Goal: Complete application form: Complete application form

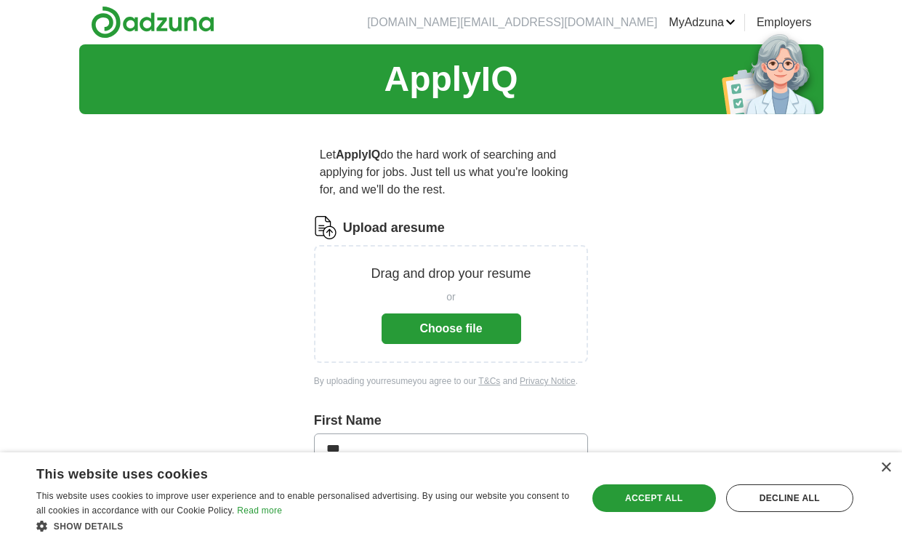
click at [425, 333] on button "Choose file" at bounding box center [452, 328] width 140 height 31
click at [439, 328] on button "Choose file" at bounding box center [452, 328] width 140 height 31
click at [449, 331] on button "Choose file" at bounding box center [452, 328] width 140 height 31
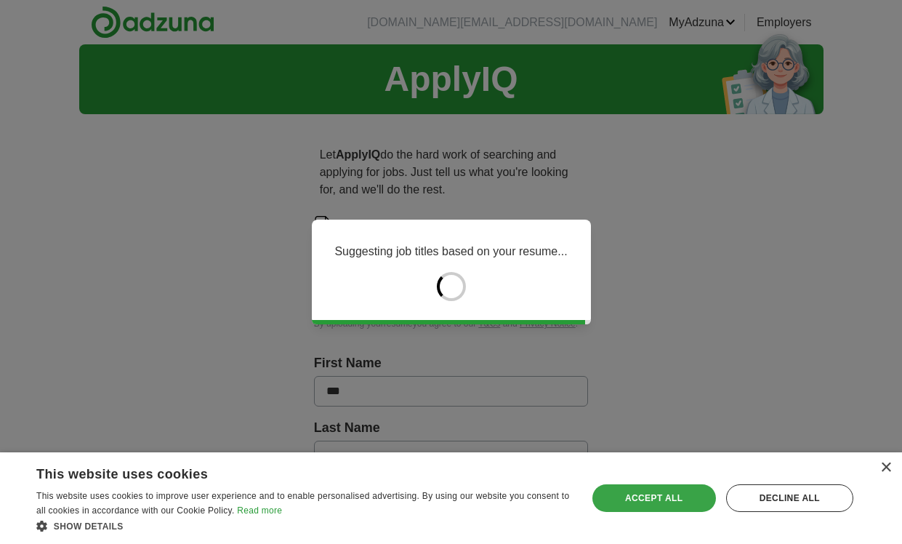
click at [655, 502] on div "Accept all" at bounding box center [654, 498] width 124 height 28
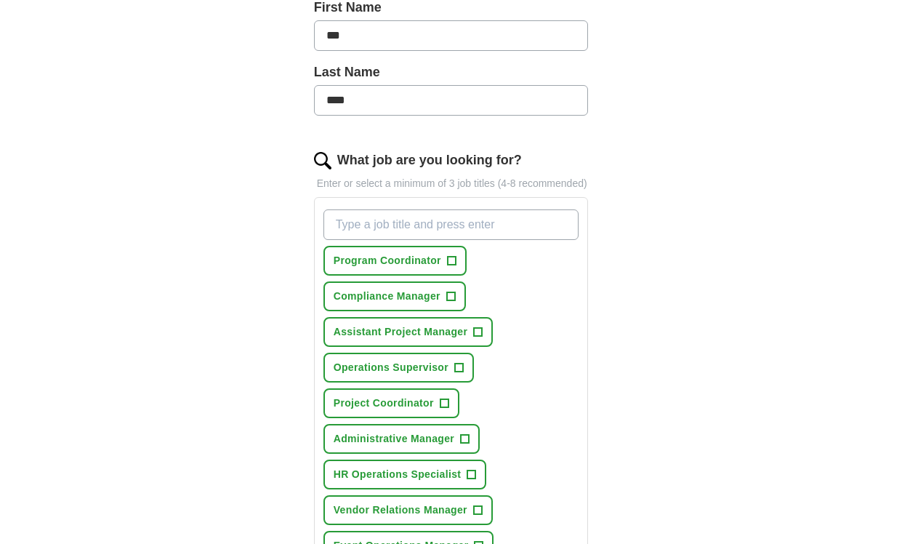
scroll to position [381, 0]
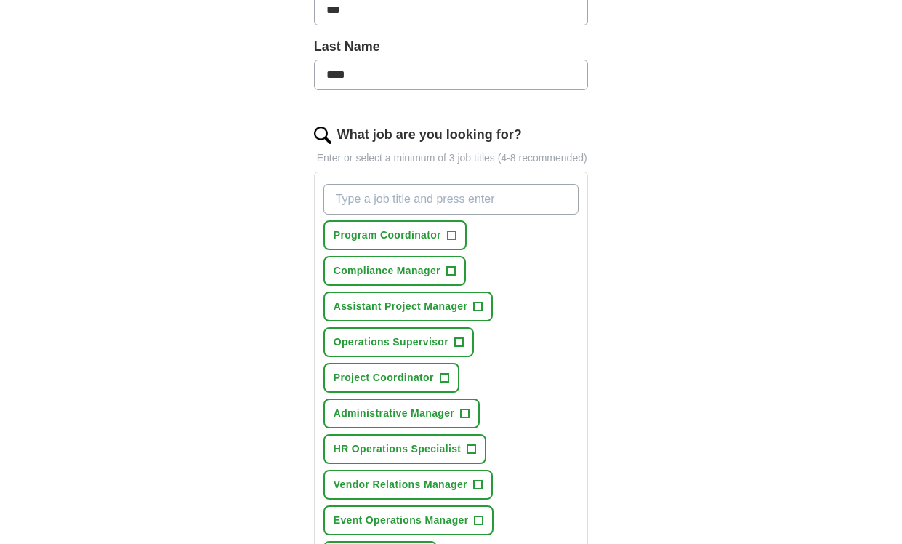
click at [452, 241] on span "+" at bounding box center [451, 236] width 9 height 12
click at [480, 313] on span "+" at bounding box center [478, 307] width 9 height 12
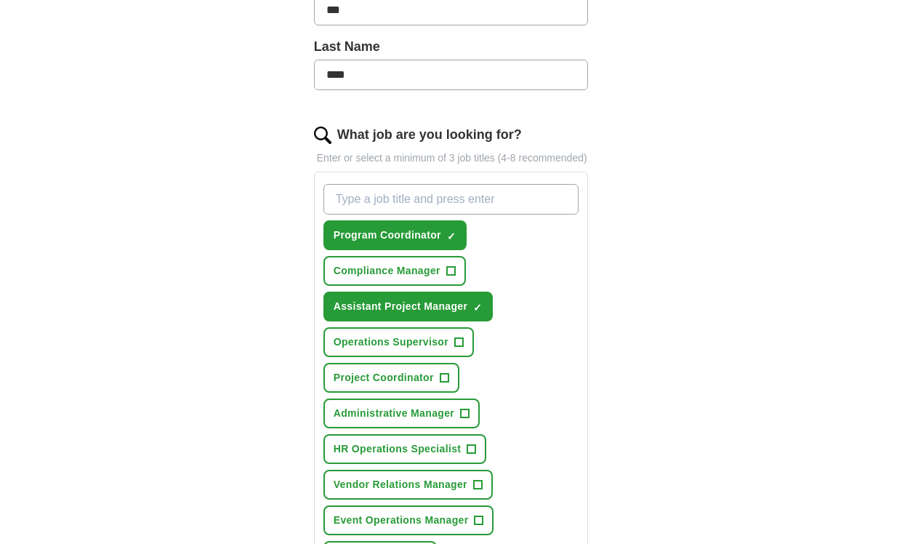
click at [461, 348] on span "+" at bounding box center [458, 342] width 9 height 12
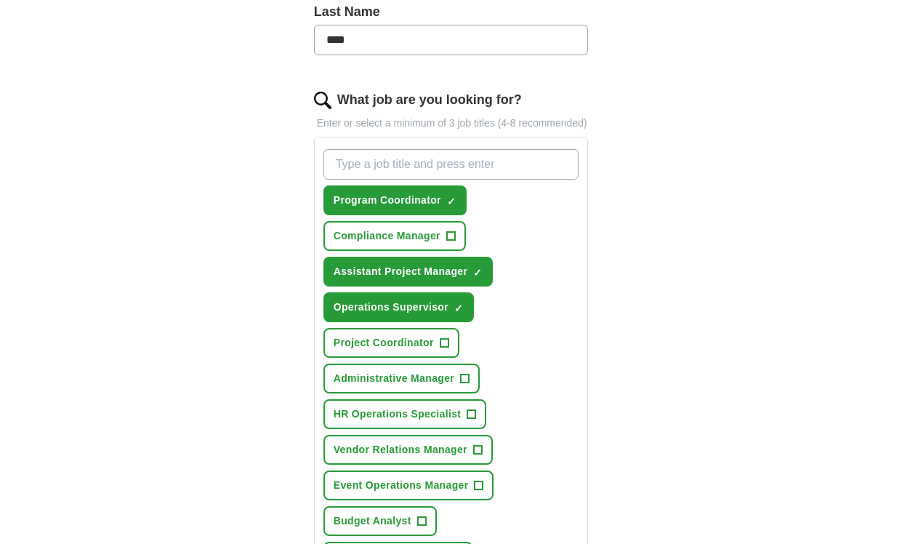
scroll to position [421, 0]
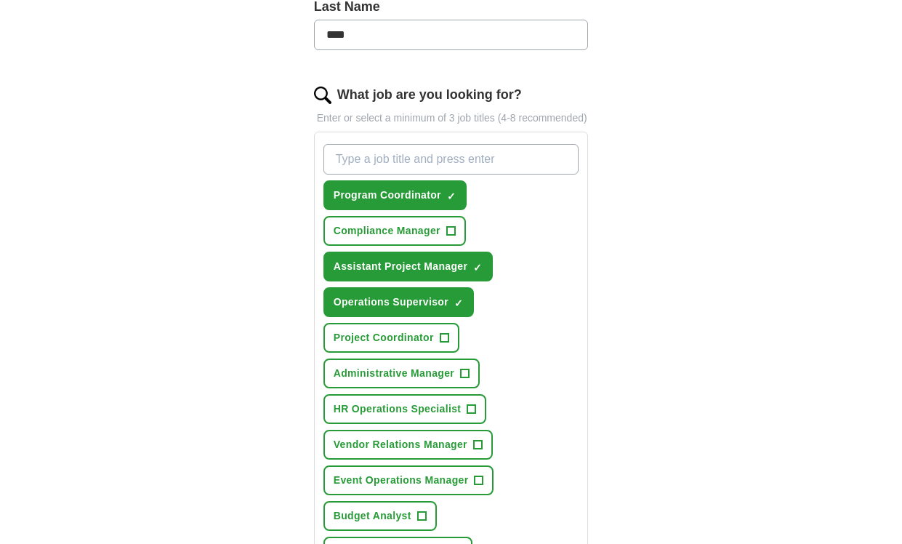
click at [448, 344] on span "+" at bounding box center [444, 338] width 9 height 12
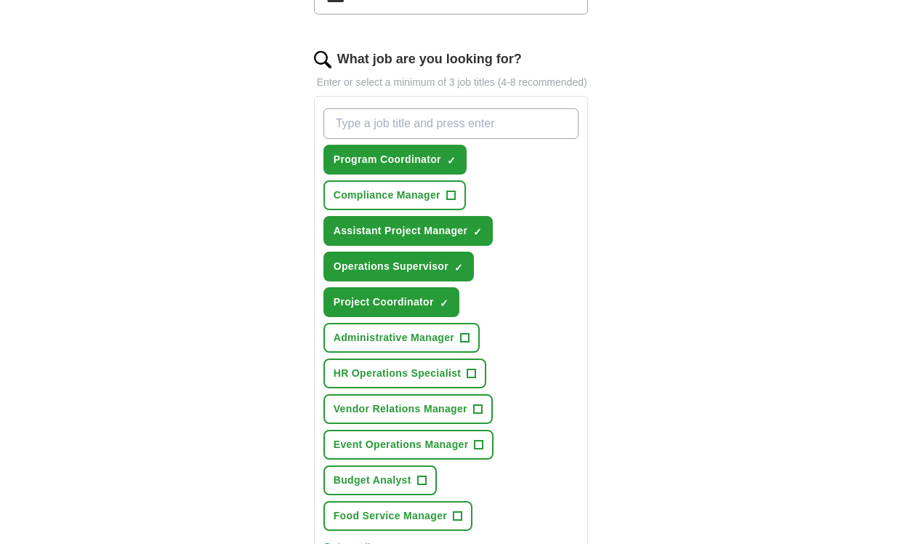
scroll to position [464, 0]
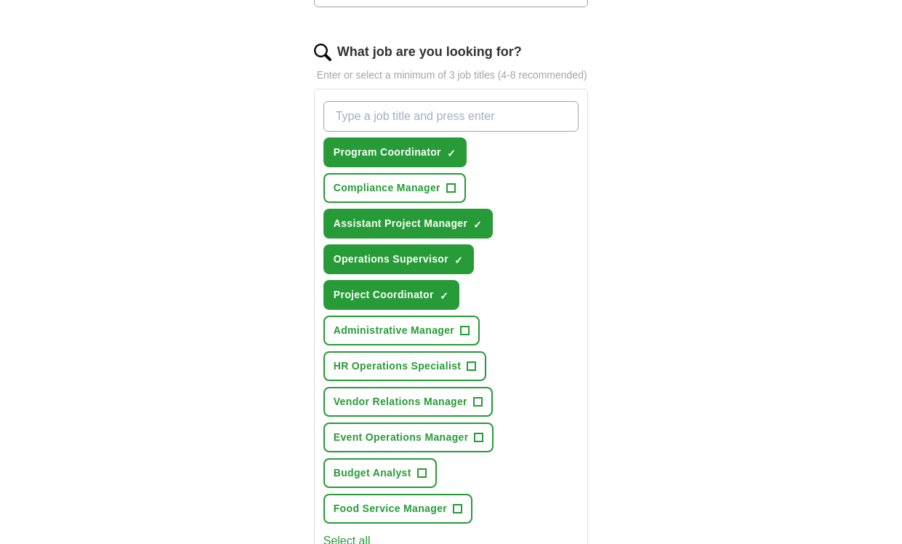
click at [470, 345] on button "Administrative Manager +" at bounding box center [401, 330] width 156 height 30
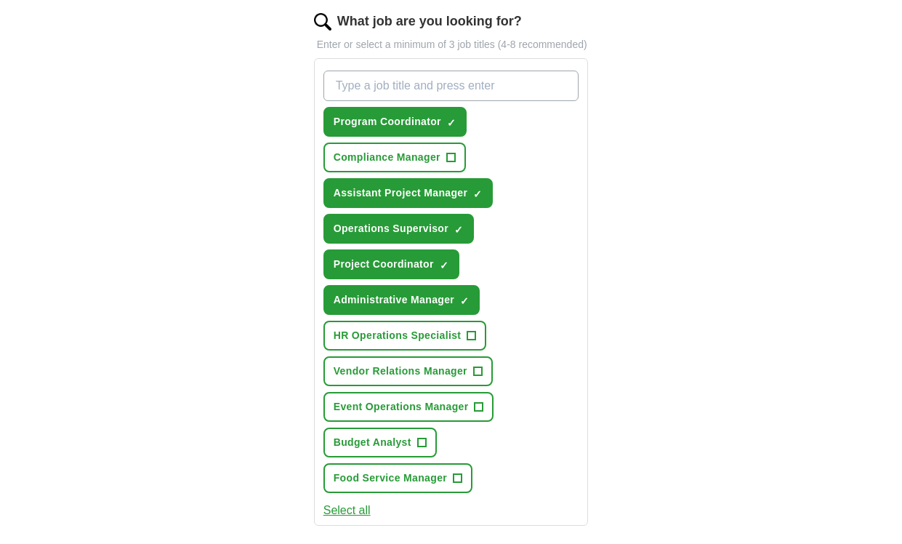
scroll to position [505, 0]
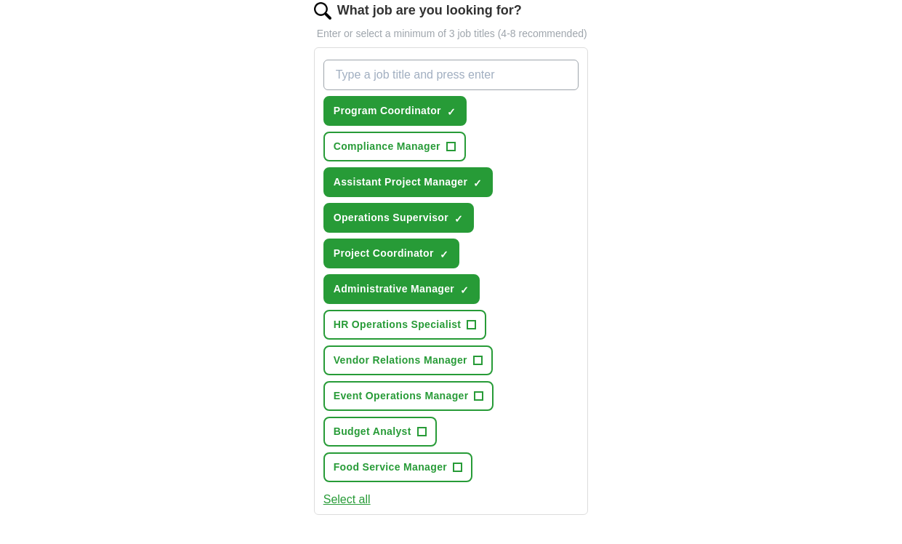
click at [475, 402] on span "+" at bounding box center [479, 396] width 9 height 12
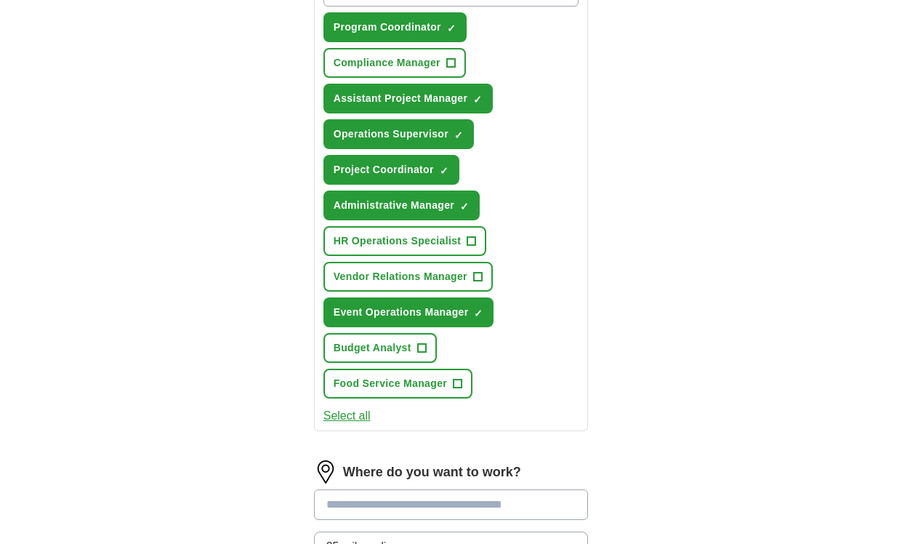
scroll to position [589, 0]
click at [460, 390] on span "+" at bounding box center [457, 384] width 9 height 12
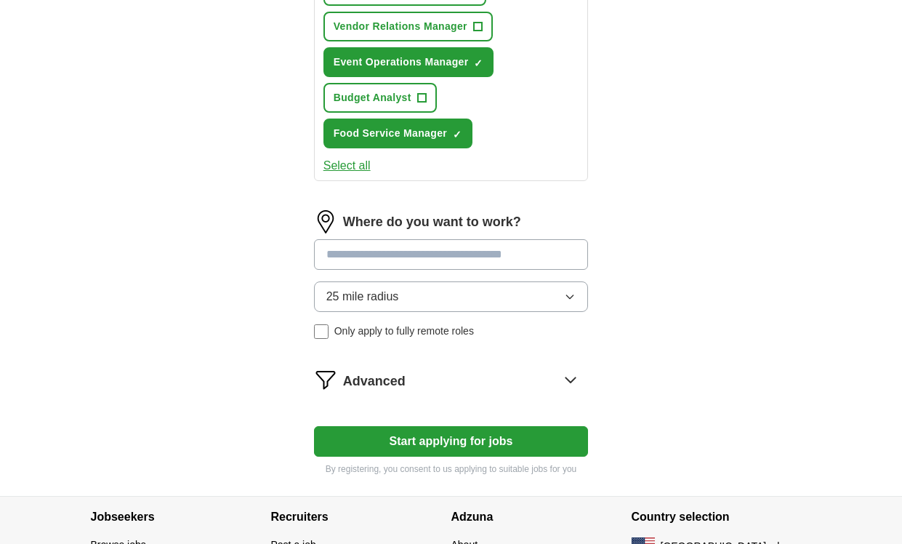
scroll to position [844, 0]
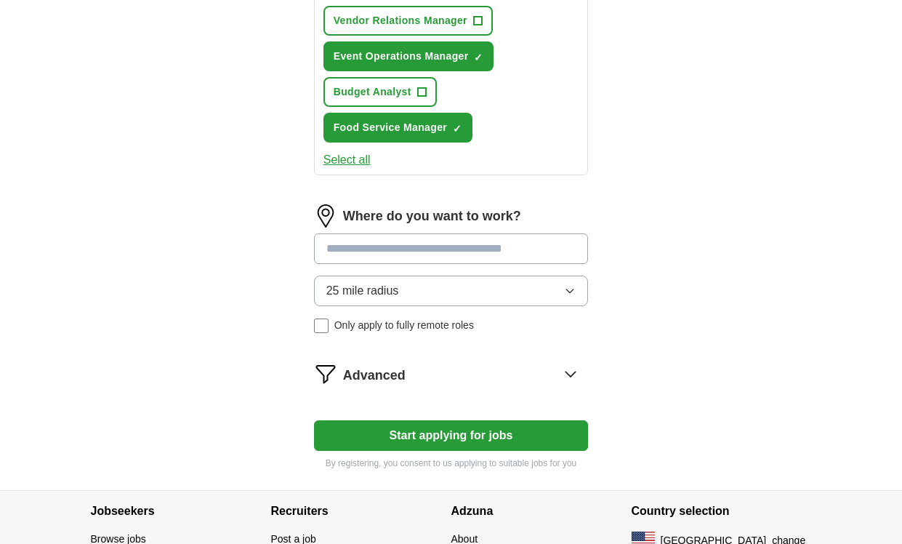
click at [392, 260] on input at bounding box center [451, 248] width 275 height 31
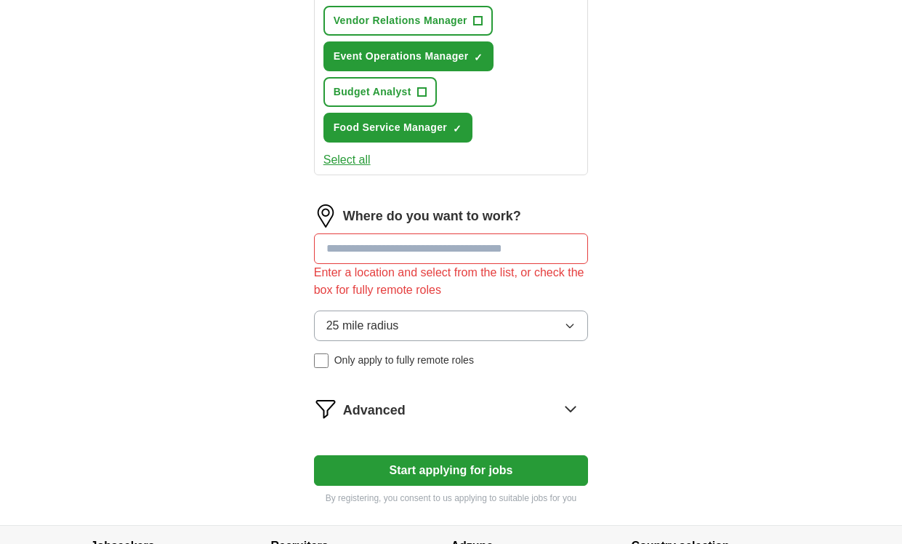
click at [349, 264] on input at bounding box center [451, 248] width 275 height 31
type input "******"
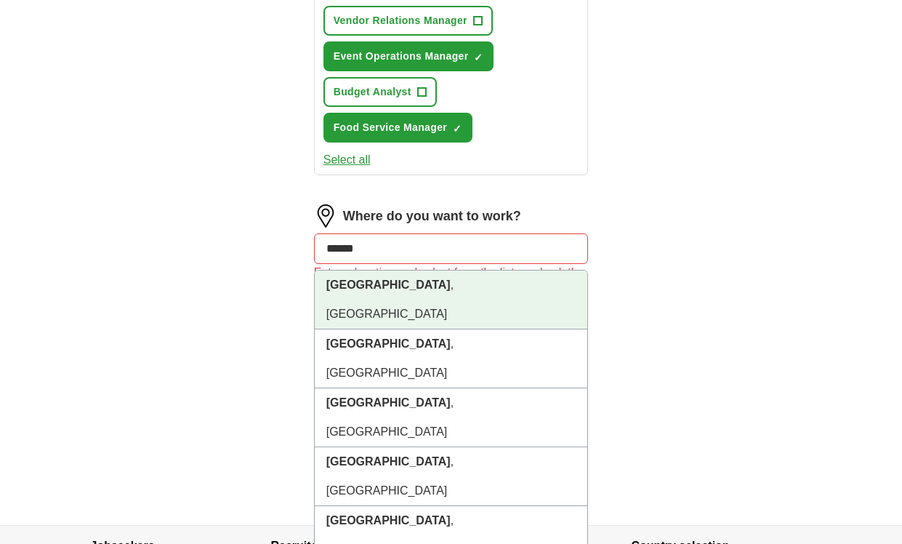
click at [358, 291] on strong "[GEOGRAPHIC_DATA]" at bounding box center [388, 284] width 124 height 12
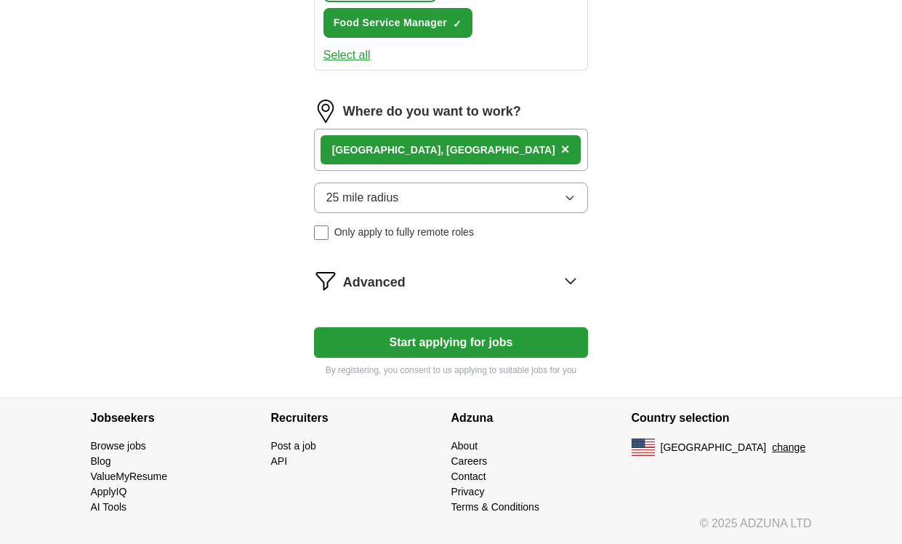
scroll to position [964, 0]
click at [462, 344] on button "Start applying for jobs" at bounding box center [451, 342] width 275 height 31
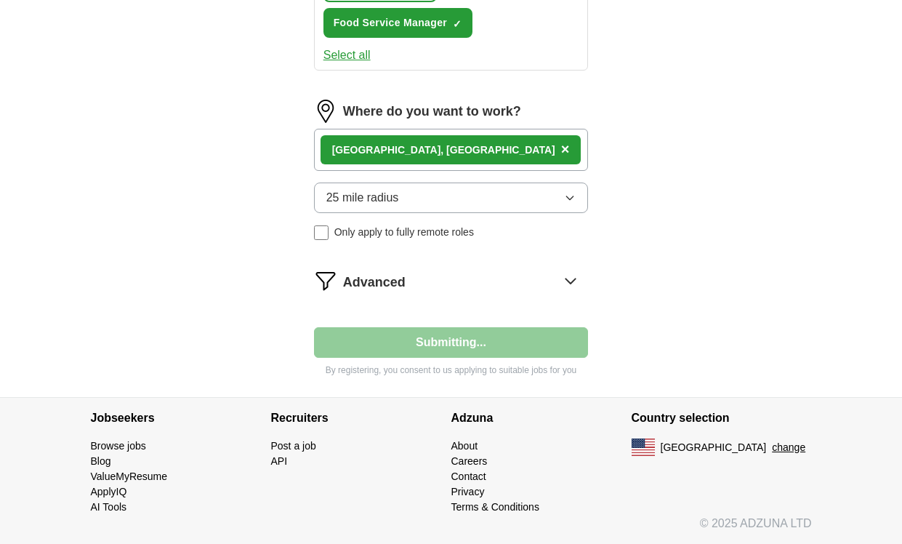
select select "**"
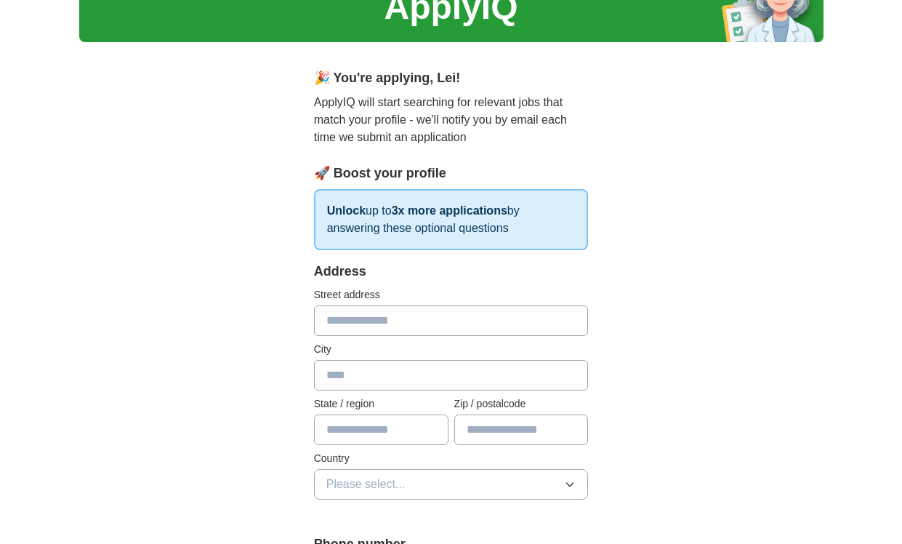
scroll to position [73, 0]
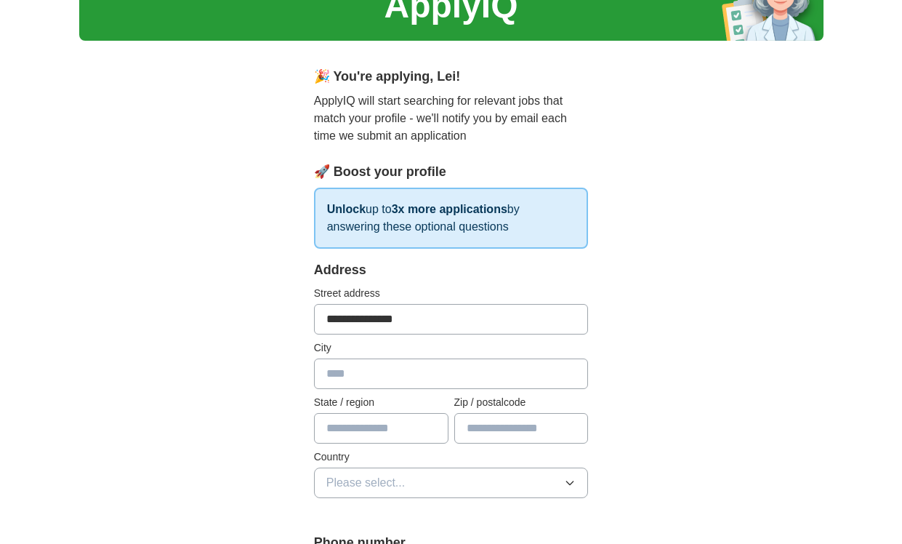
type input "**********"
type input "******"
type input "**"
type input "*"
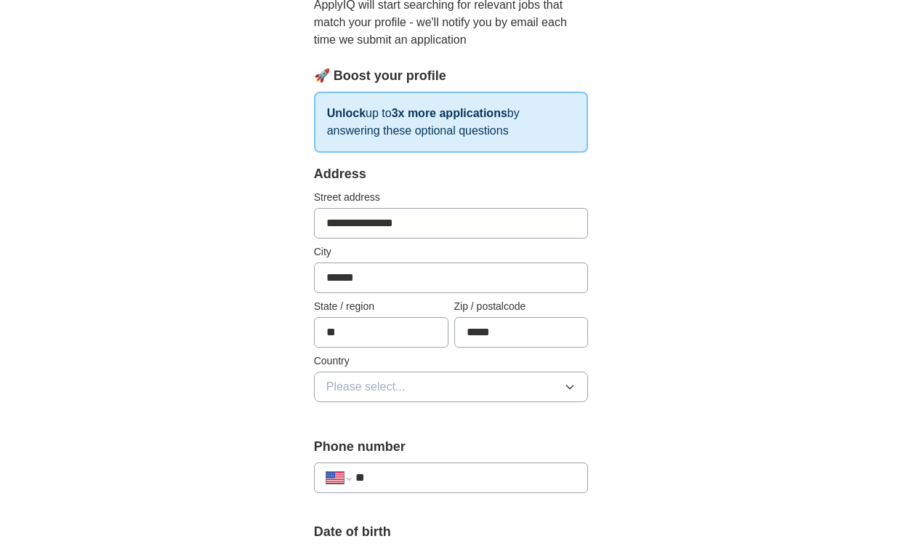
scroll to position [180, 0]
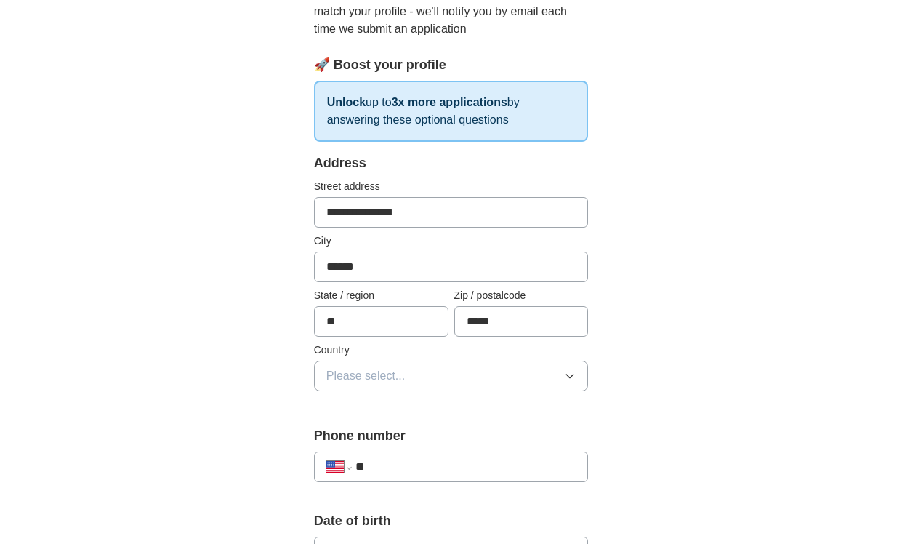
type input "*****"
click at [417, 379] on button "Please select..." at bounding box center [451, 375] width 275 height 31
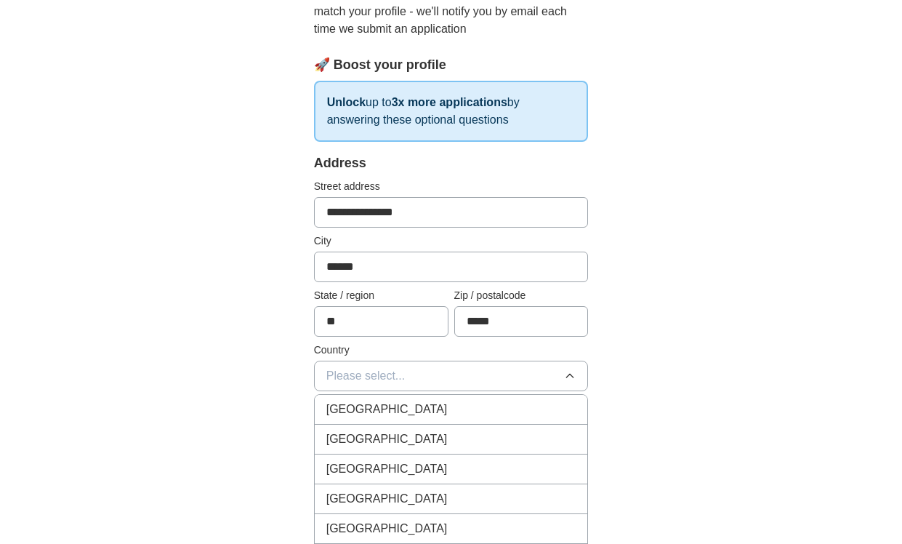
click at [388, 437] on span "[GEOGRAPHIC_DATA]" at bounding box center [386, 438] width 121 height 17
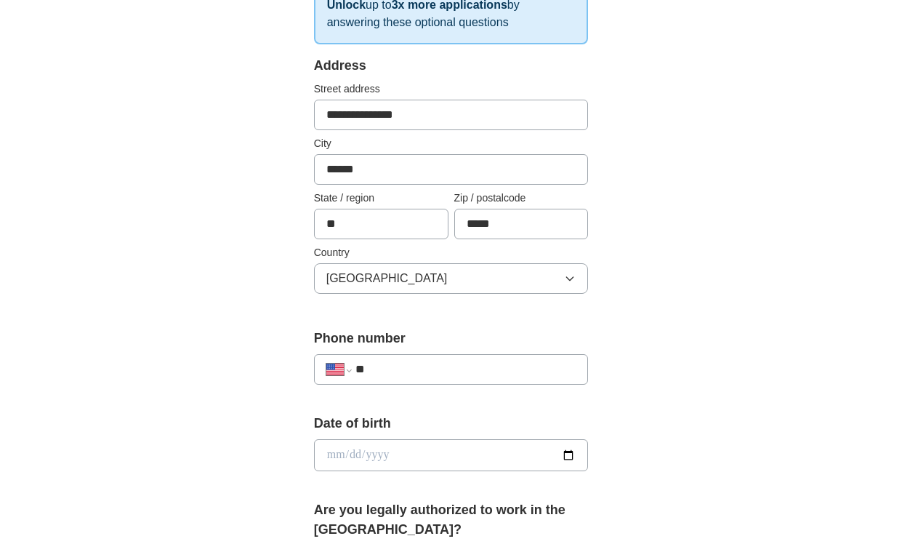
scroll to position [283, 0]
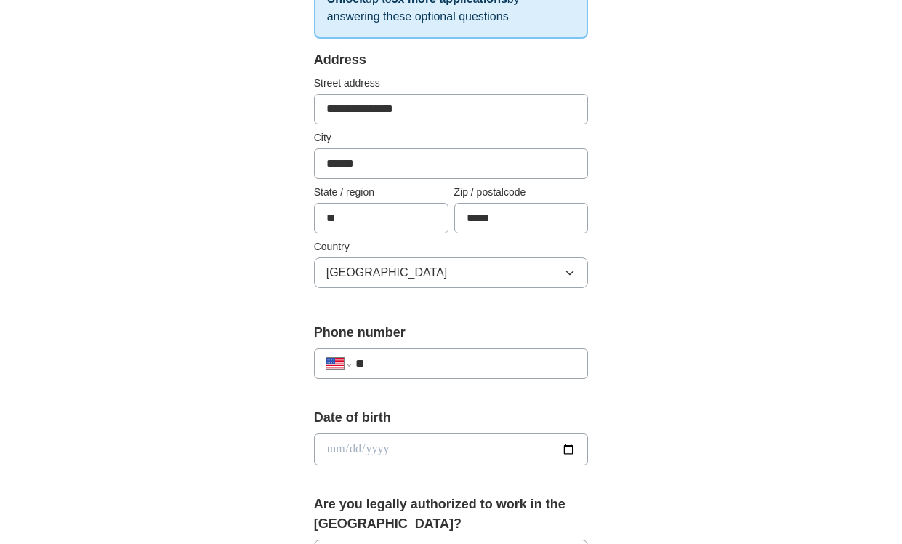
click at [398, 374] on div "**********" at bounding box center [451, 363] width 275 height 31
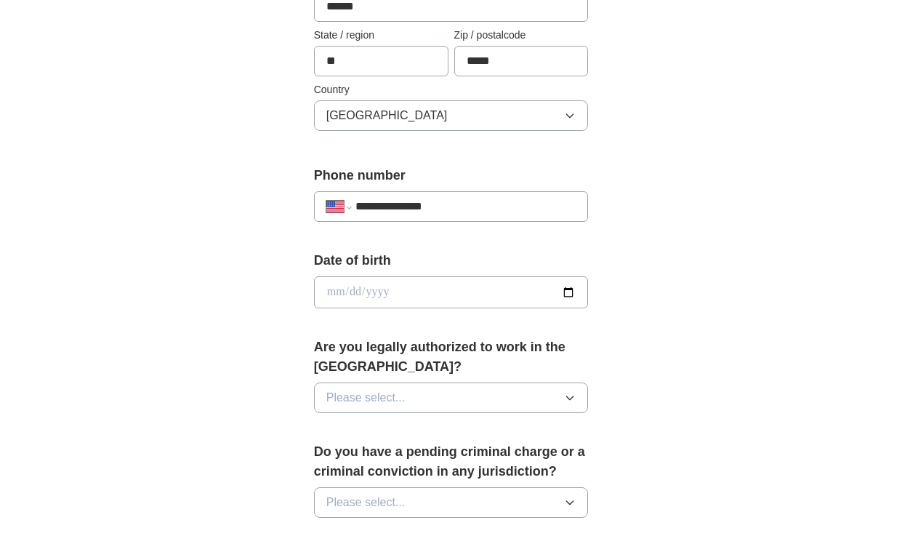
scroll to position [436, 0]
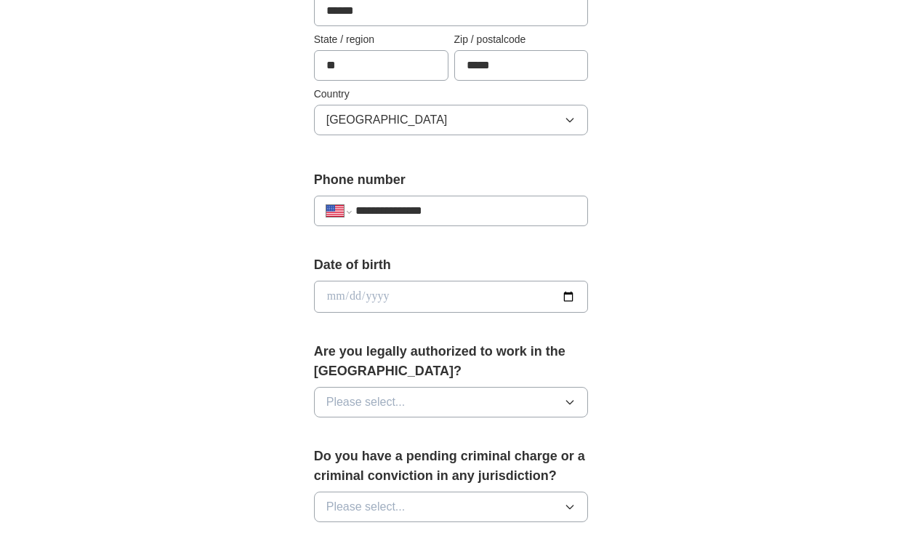
type input "**********"
click at [400, 402] on span "Please select..." at bounding box center [365, 401] width 79 height 17
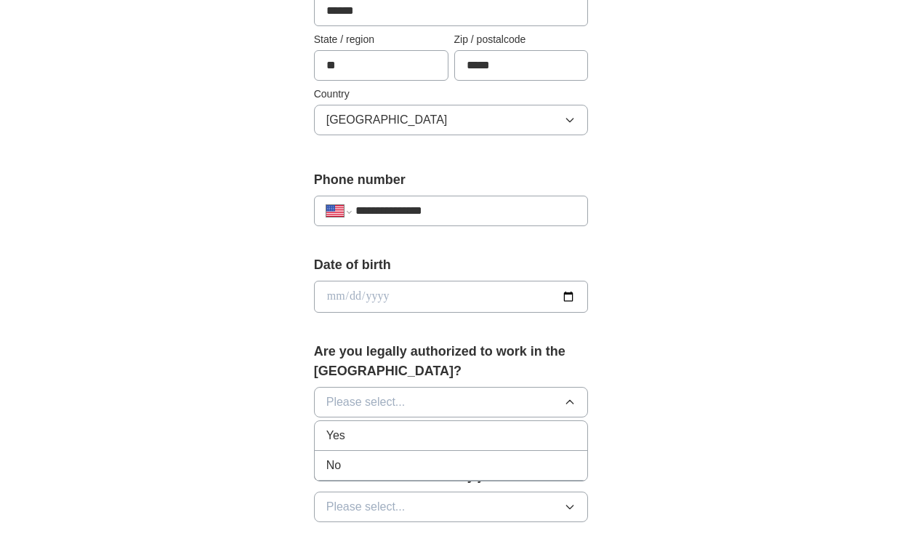
click at [378, 435] on div "Yes" at bounding box center [451, 435] width 250 height 17
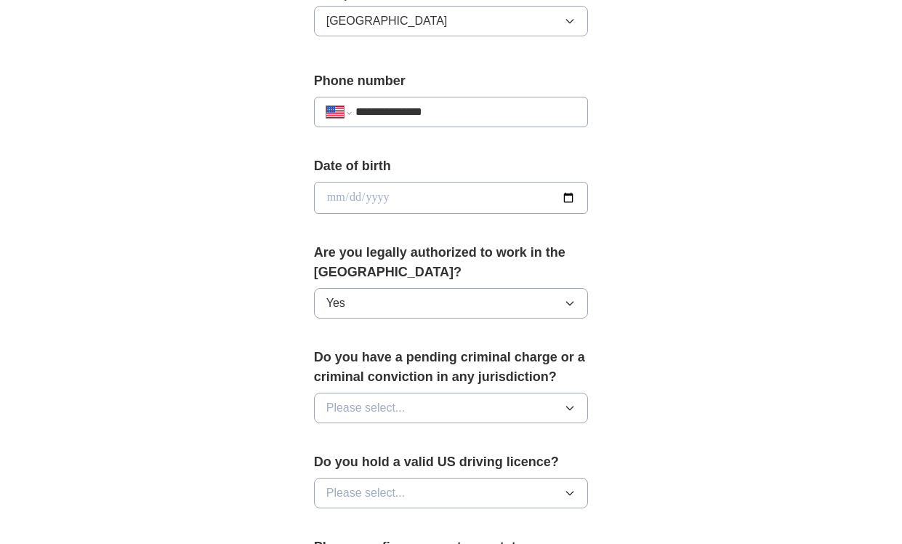
scroll to position [545, 0]
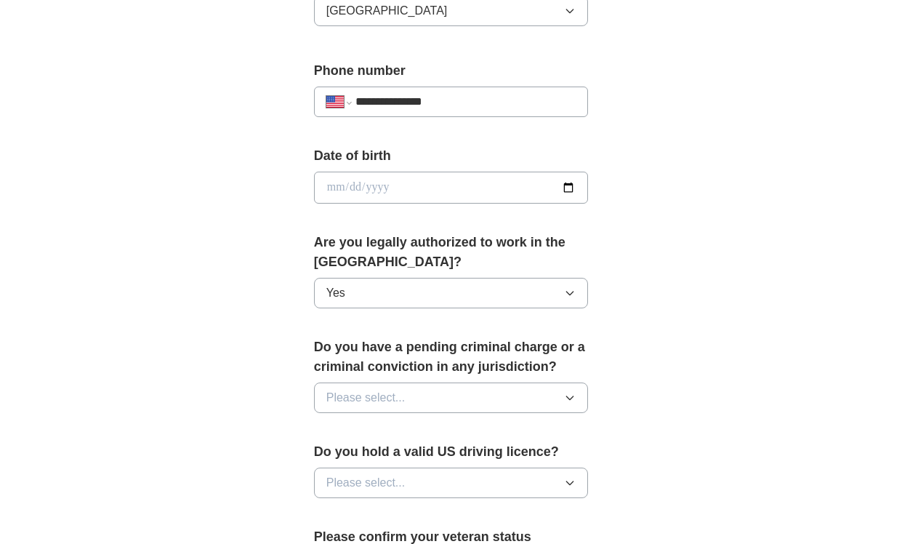
click at [405, 403] on button "Please select..." at bounding box center [451, 397] width 275 height 31
click at [390, 457] on div "No" at bounding box center [451, 460] width 250 height 17
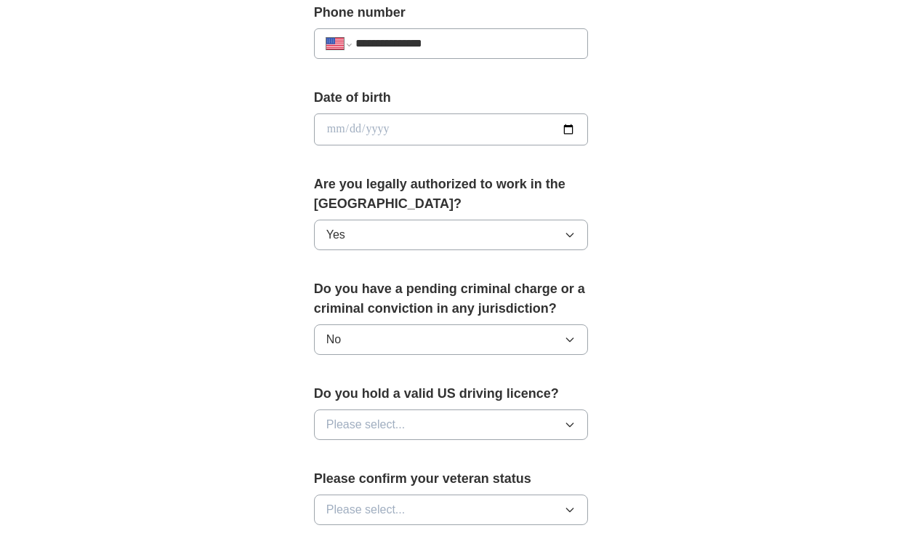
scroll to position [611, 0]
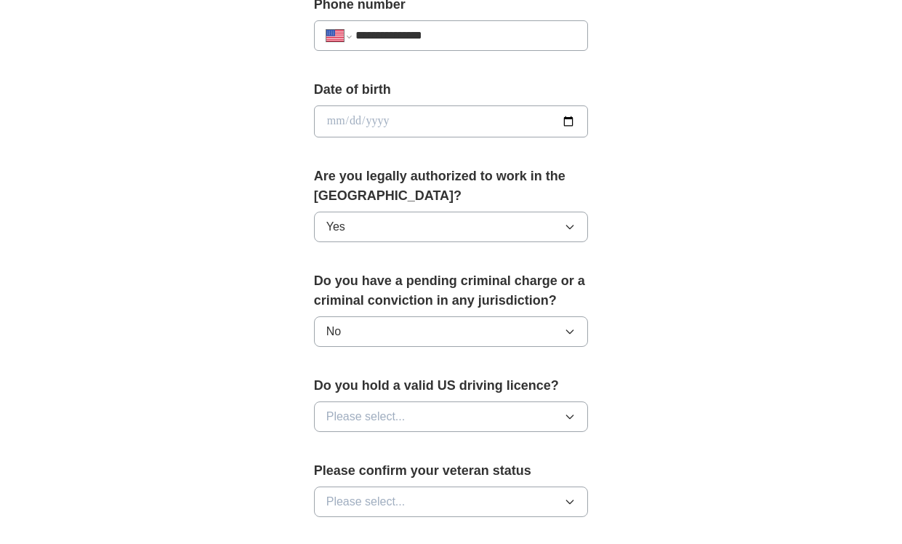
click at [408, 407] on button "Please select..." at bounding box center [451, 416] width 275 height 31
click at [381, 458] on div "Yes" at bounding box center [451, 449] width 250 height 17
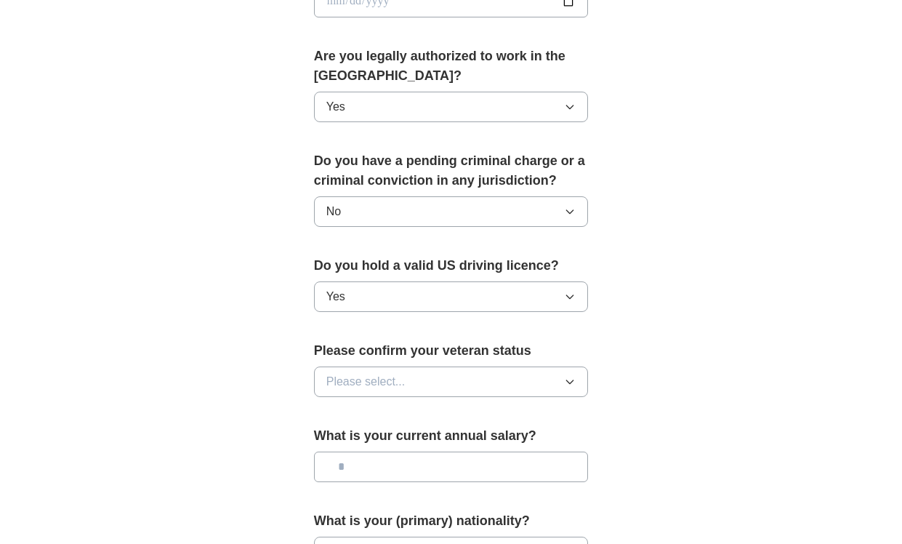
scroll to position [751, 0]
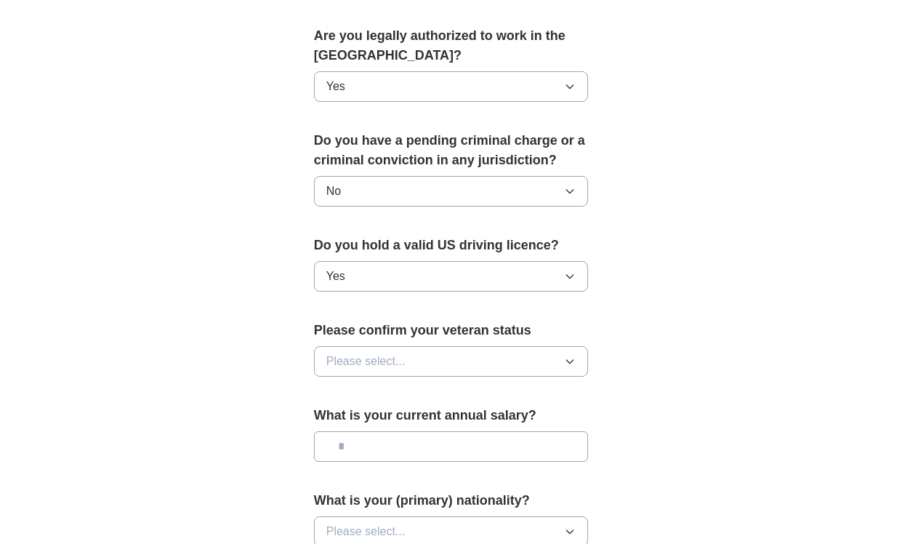
click at [424, 367] on button "Please select..." at bounding box center [451, 361] width 275 height 31
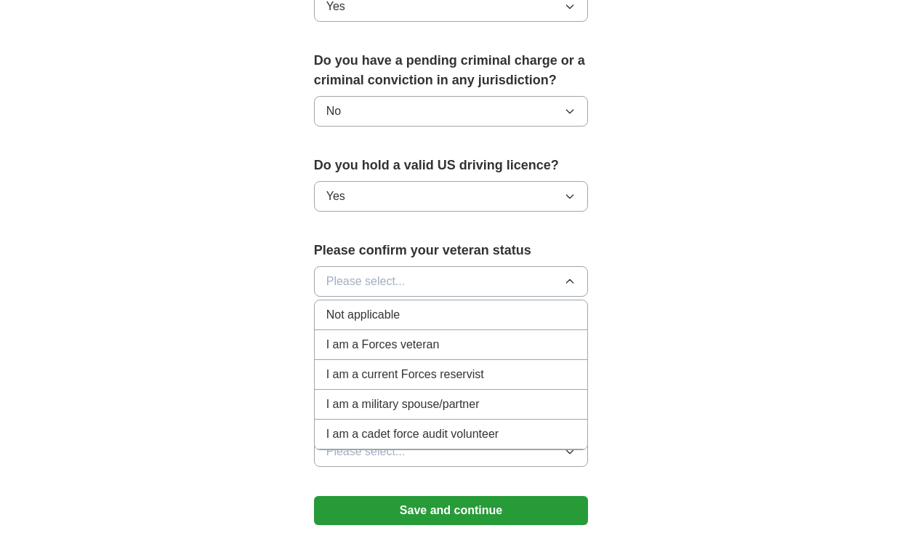
scroll to position [834, 0]
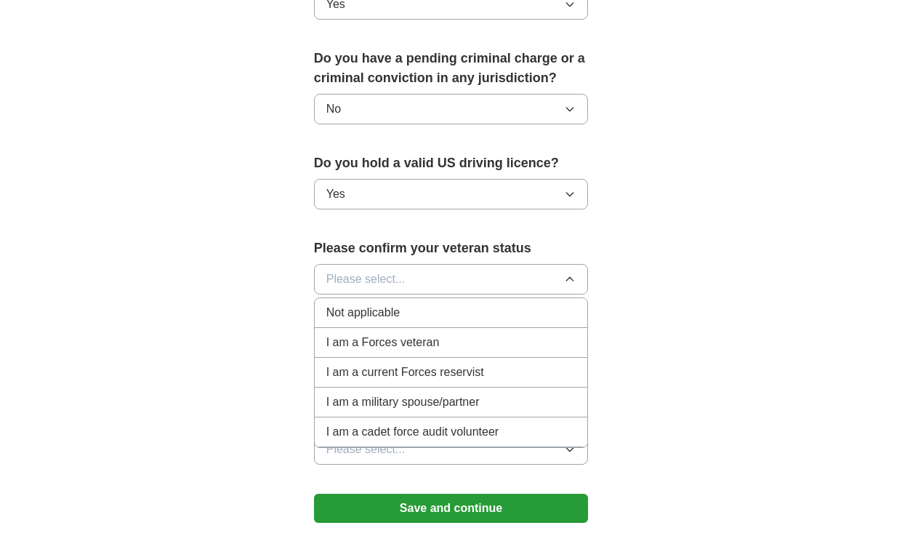
click at [397, 314] on span "Not applicable" at bounding box center [362, 312] width 73 height 17
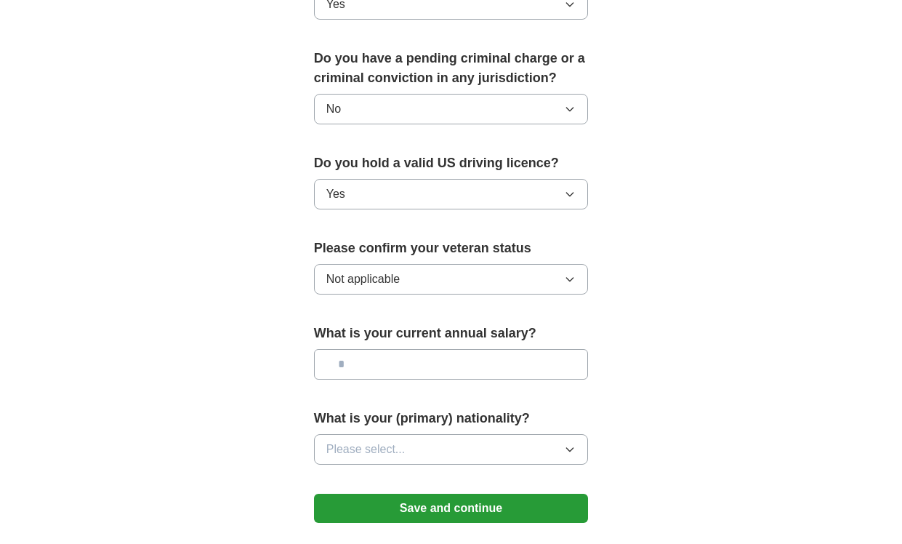
click at [387, 375] on input "text" at bounding box center [451, 364] width 275 height 31
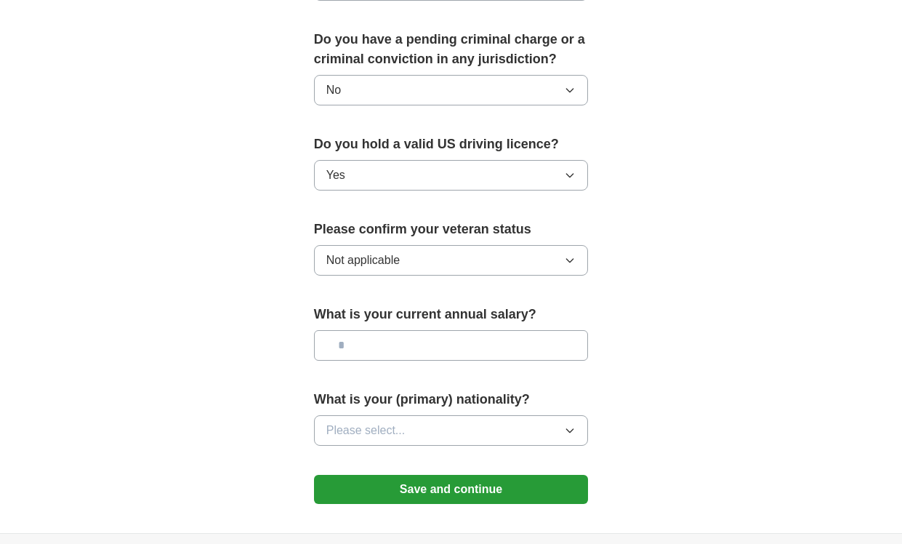
scroll to position [871, 0]
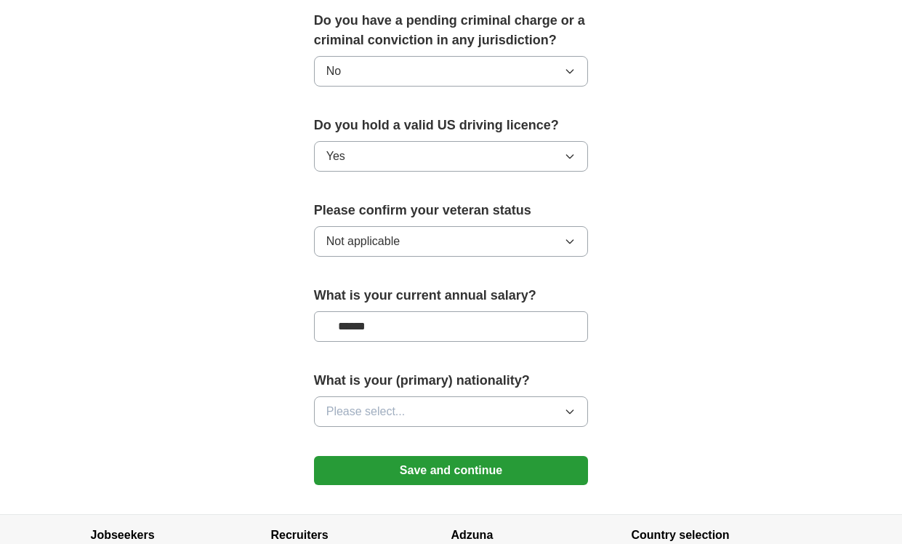
type input "*******"
click at [390, 410] on span "Please select..." at bounding box center [365, 411] width 79 height 17
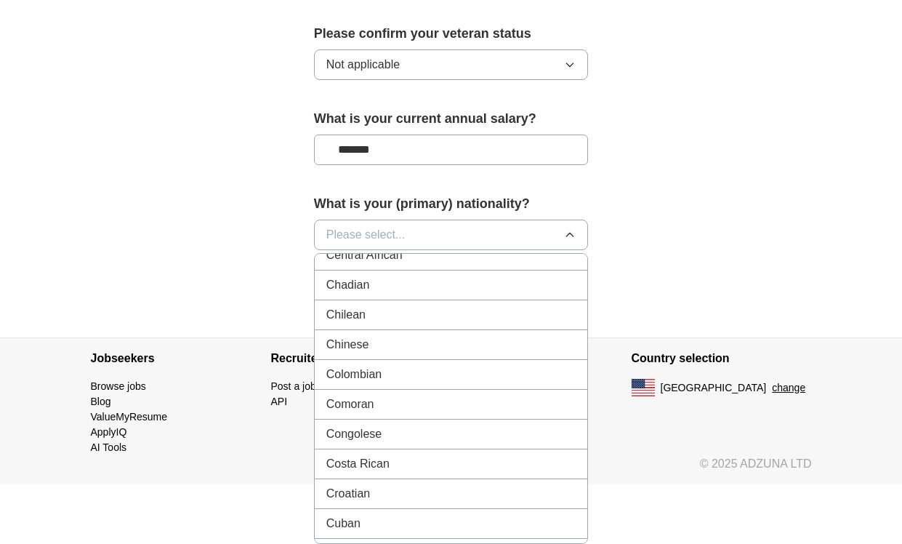
scroll to position [1076, 0]
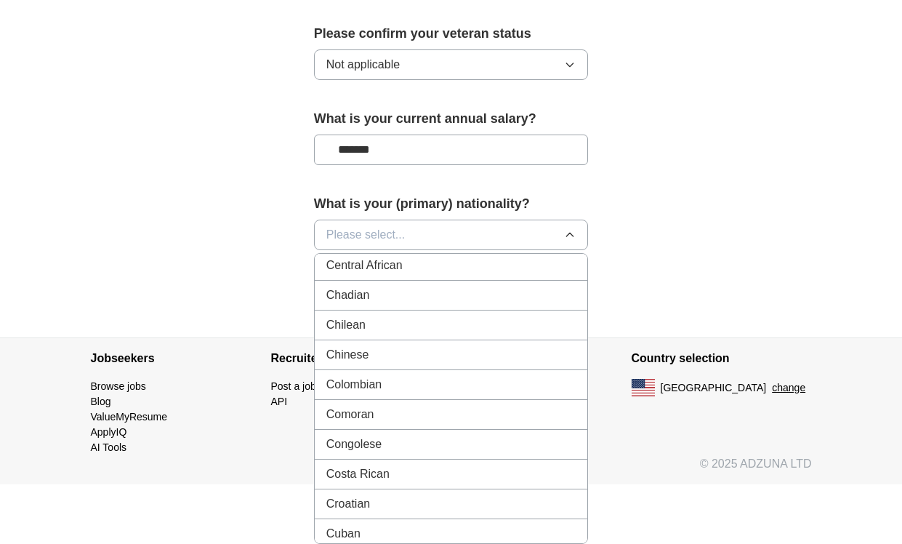
click at [369, 358] on div "Chinese" at bounding box center [451, 354] width 250 height 17
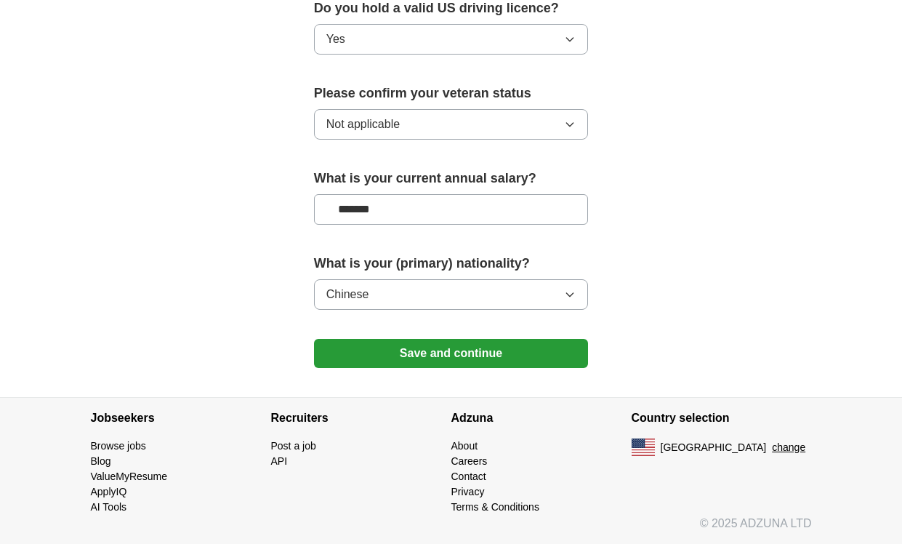
scroll to position [990, 0]
click at [408, 343] on button "Save and continue" at bounding box center [451, 353] width 275 height 29
click at [422, 349] on button "Save and continue" at bounding box center [451, 353] width 275 height 29
